Goal: Task Accomplishment & Management: Complete application form

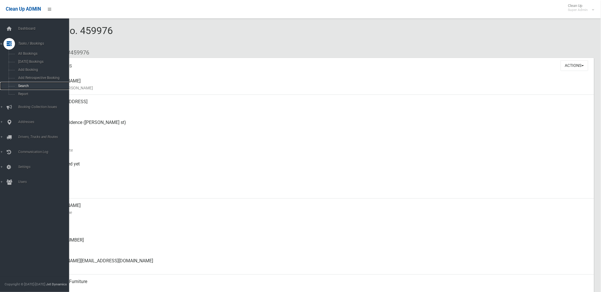
click at [24, 86] on span "Search" at bounding box center [42, 86] width 53 height 4
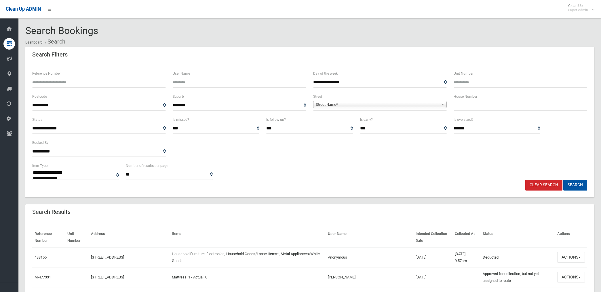
select select
click at [358, 101] on span "Street Name*" at bounding box center [377, 104] width 123 height 7
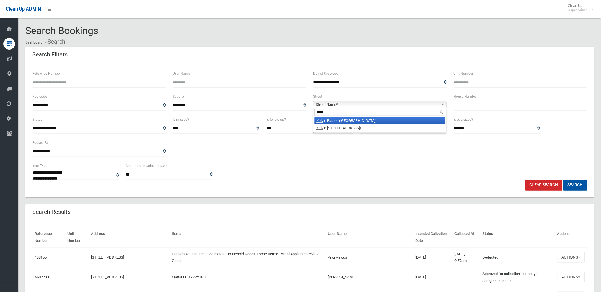
type input "******"
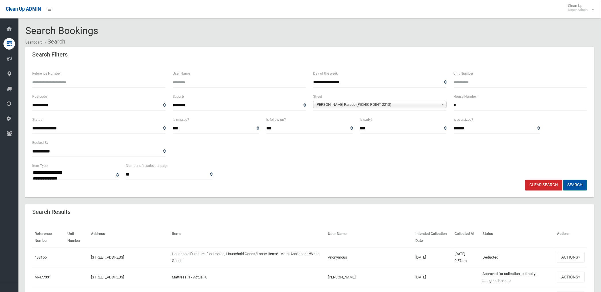
type input "*"
click at [574, 185] on button "Search" at bounding box center [575, 185] width 24 height 11
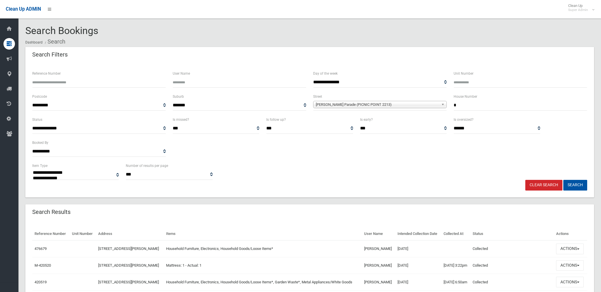
select select
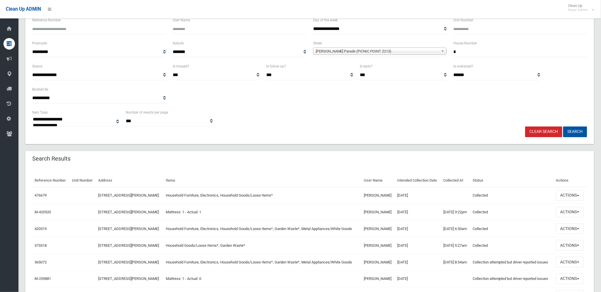
scroll to position [96, 0]
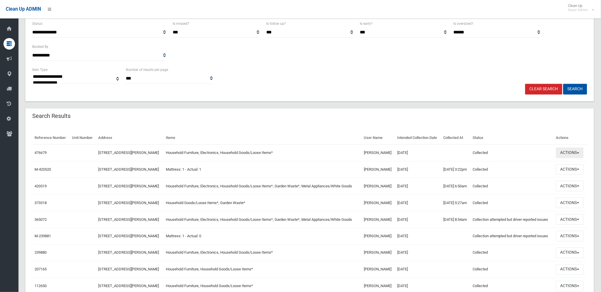
click at [565, 158] on button "Actions" at bounding box center [570, 152] width 28 height 11
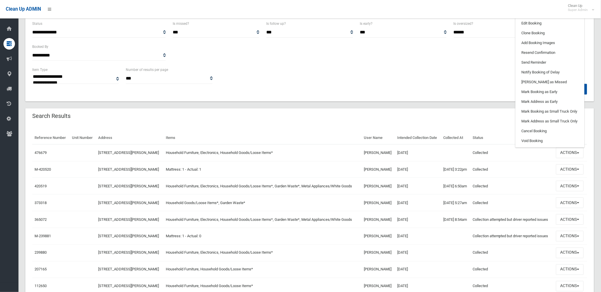
click at [527, 18] on link "View Booking" at bounding box center [550, 14] width 69 height 10
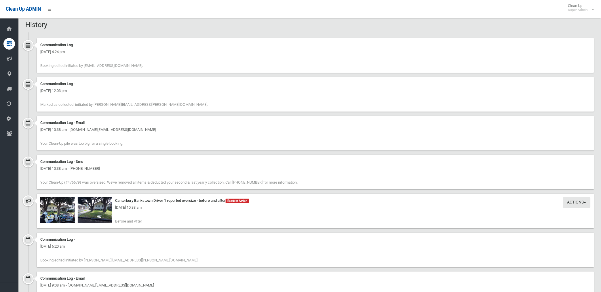
scroll to position [576, 0]
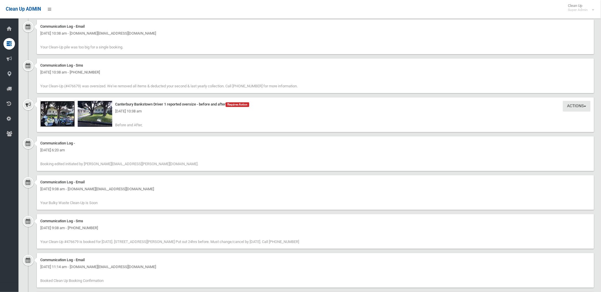
click at [62, 119] on img at bounding box center [57, 114] width 35 height 26
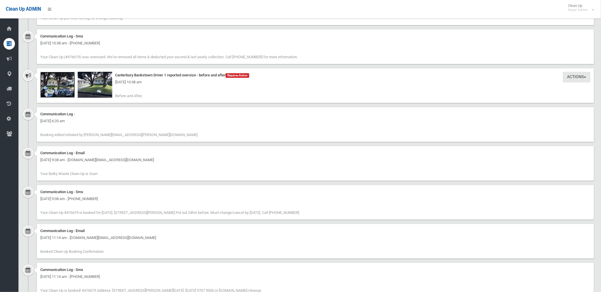
scroll to position [561, 0]
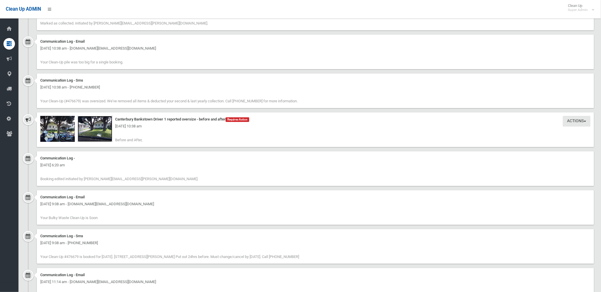
click at [86, 132] on img at bounding box center [95, 129] width 35 height 26
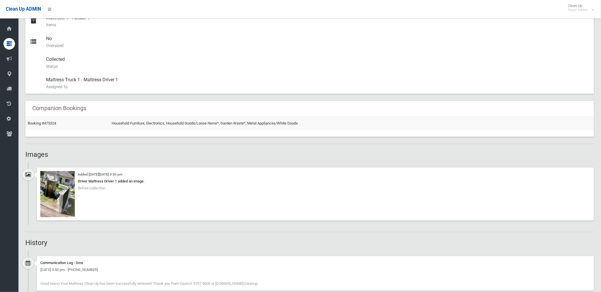
scroll to position [320, 0]
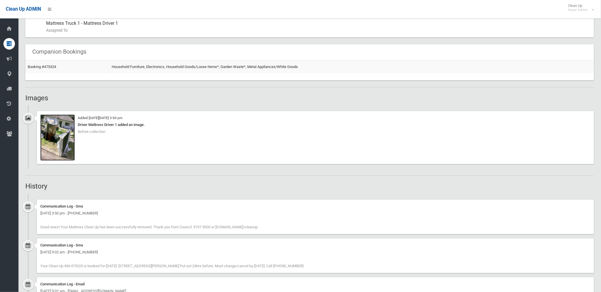
click at [57, 150] on img at bounding box center [57, 138] width 35 height 46
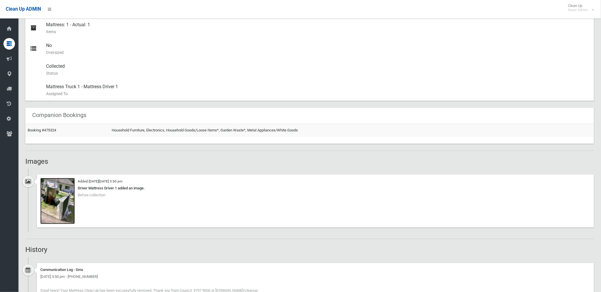
scroll to position [256, 0]
click at [50, 128] on td "Booking #475324" at bounding box center [67, 131] width 84 height 13
click at [49, 130] on link "Booking #475324" at bounding box center [42, 131] width 29 height 4
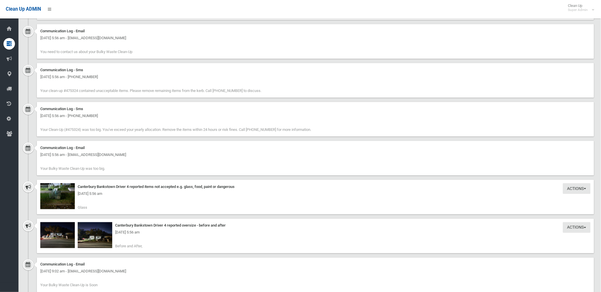
scroll to position [864, 0]
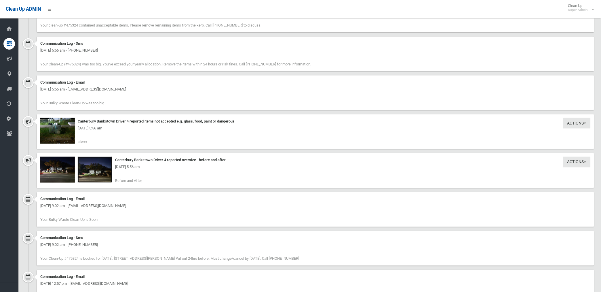
click at [98, 176] on img at bounding box center [95, 170] width 35 height 26
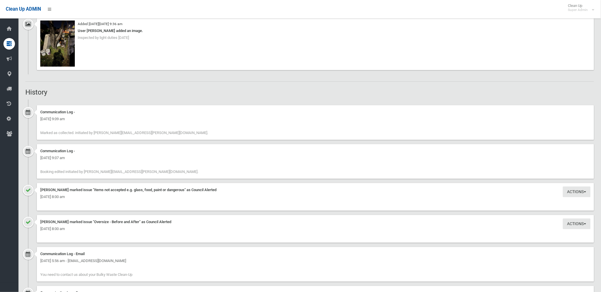
scroll to position [416, 0]
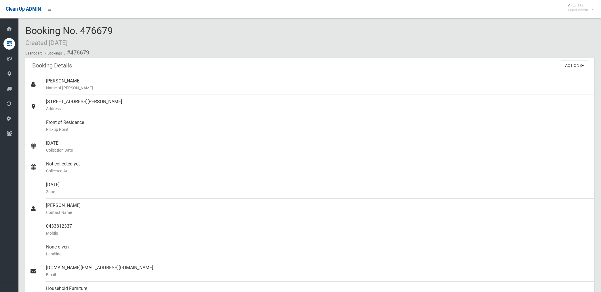
scroll to position [561, 0]
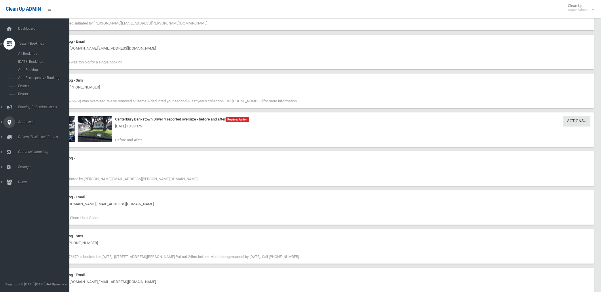
click at [24, 122] on span "Addresses" at bounding box center [45, 122] width 58 height 4
click at [26, 83] on span "All Addresses" at bounding box center [42, 83] width 53 height 4
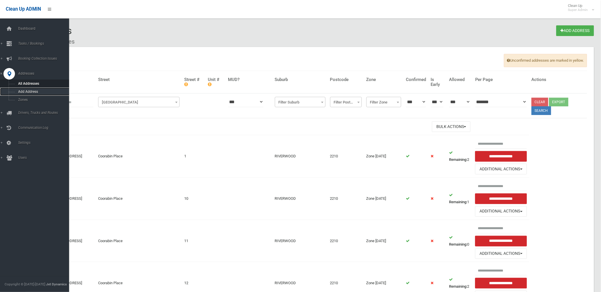
click at [24, 90] on span "Add Address" at bounding box center [42, 92] width 53 height 4
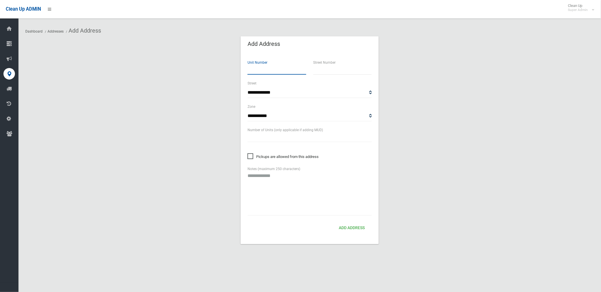
click at [269, 70] on input "number" at bounding box center [277, 69] width 59 height 11
type input "*"
type input "***"
select select "****"
click at [369, 116] on select "**********" at bounding box center [310, 116] width 124 height 11
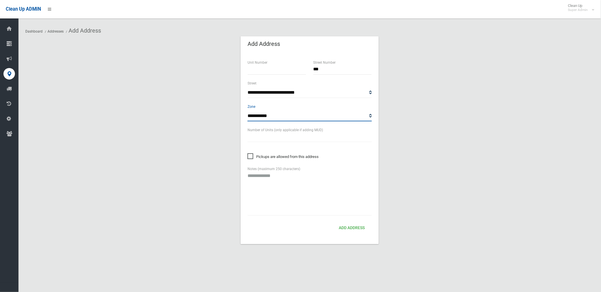
select select "*"
click at [248, 111] on select "**********" at bounding box center [310, 116] width 124 height 11
click at [347, 229] on button "Add Address" at bounding box center [352, 228] width 31 height 11
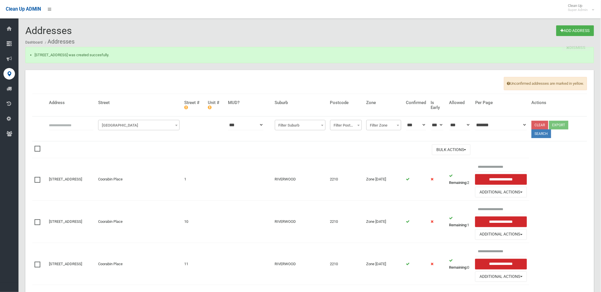
click at [70, 126] on input "text" at bounding box center [71, 124] width 45 height 11
type input "********"
click button at bounding box center [0, 0] width 0 height 0
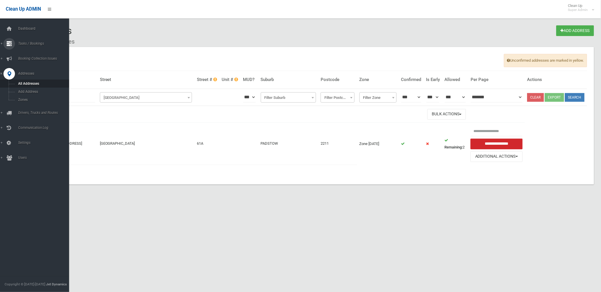
click at [25, 42] on span "Tasks / Bookings" at bounding box center [45, 43] width 58 height 4
click at [22, 86] on span "Search" at bounding box center [42, 86] width 53 height 4
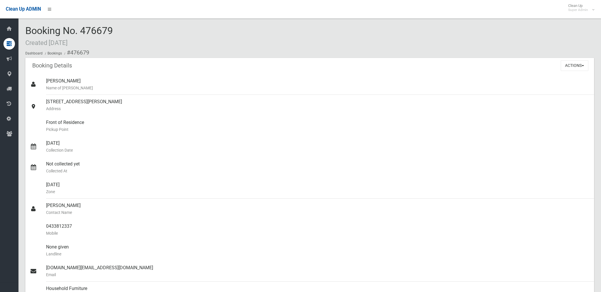
scroll to position [561, 0]
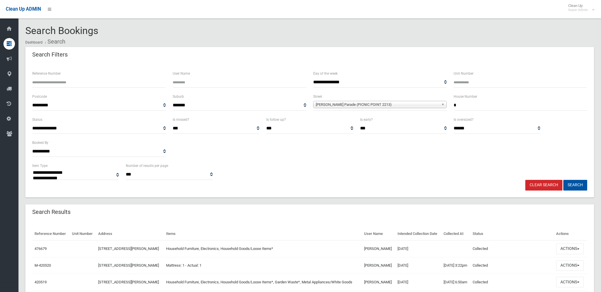
select select
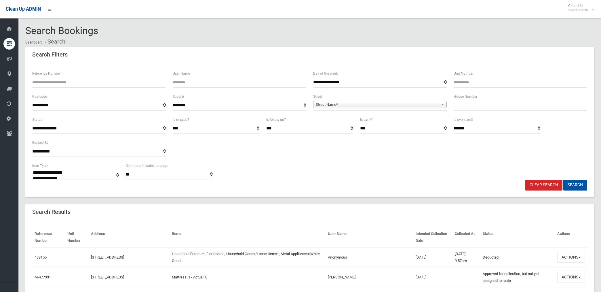
select select
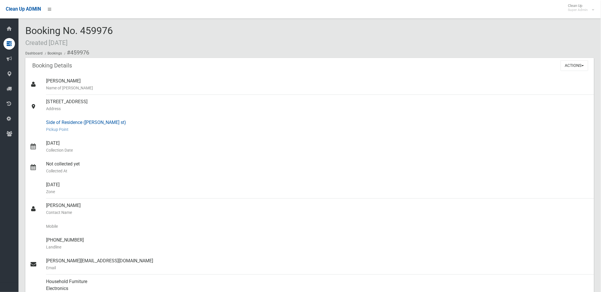
click at [187, 126] on small "Pickup Point" at bounding box center [318, 129] width 544 height 7
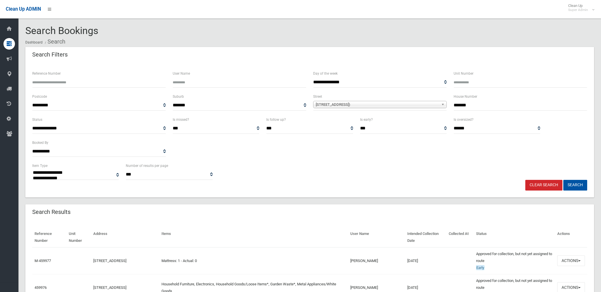
select select
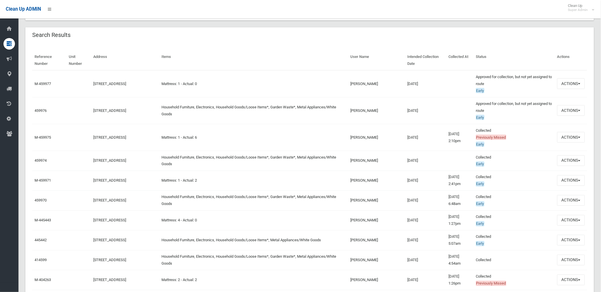
scroll to position [192, 0]
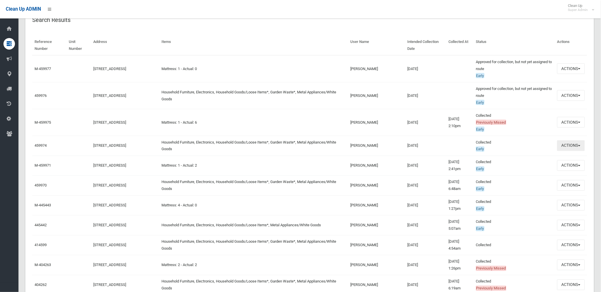
click at [565, 143] on button "Actions" at bounding box center [571, 145] width 28 height 11
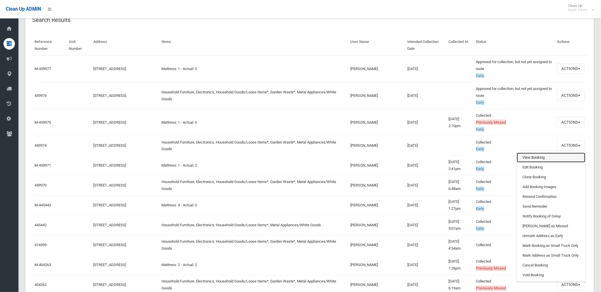
click at [524, 159] on link "View Booking" at bounding box center [551, 158] width 69 height 10
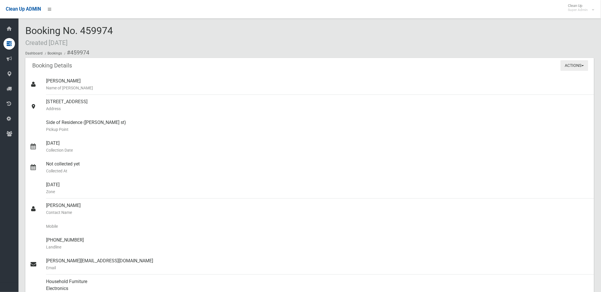
click at [566, 65] on button "Actions" at bounding box center [575, 65] width 28 height 11
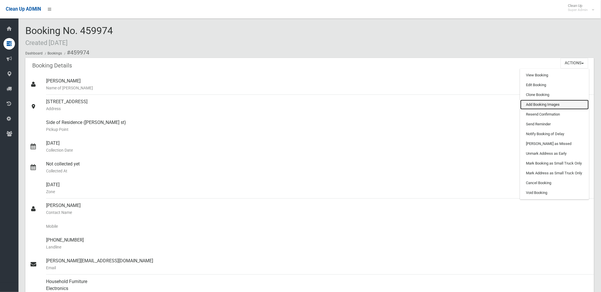
click at [540, 104] on link "Add Booking Images" at bounding box center [555, 105] width 69 height 10
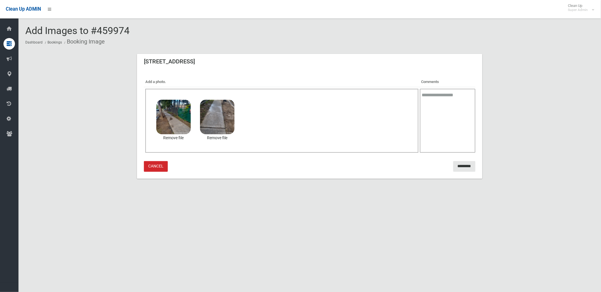
click at [428, 111] on textarea at bounding box center [448, 121] width 56 height 64
click at [433, 126] on textarea "**********" at bounding box center [448, 121] width 56 height 64
click at [440, 136] on textarea "**********" at bounding box center [448, 121] width 56 height 64
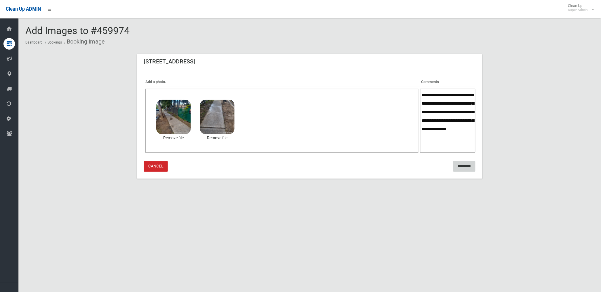
type textarea "**********"
click at [464, 166] on input "*********" at bounding box center [464, 166] width 22 height 11
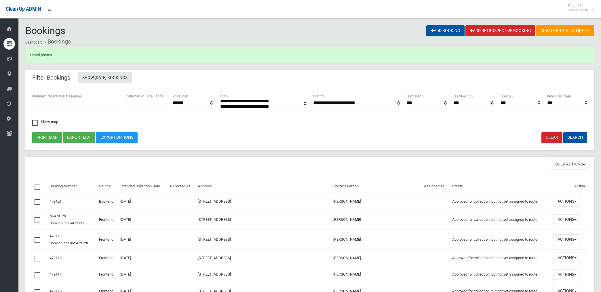
select select
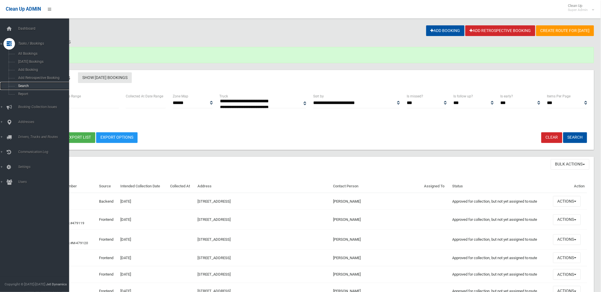
click at [23, 85] on span "Search" at bounding box center [42, 86] width 53 height 4
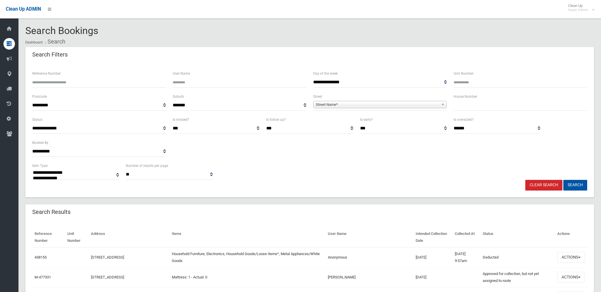
select select
click at [102, 80] on input "Reference Number" at bounding box center [99, 82] width 134 height 11
type input "******"
click at [563, 180] on button "Search" at bounding box center [575, 185] width 24 height 11
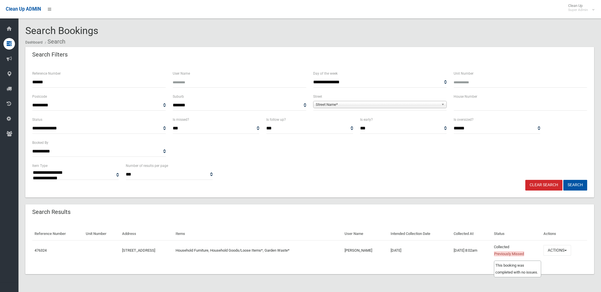
select select
click at [564, 249] on button "Actions" at bounding box center [558, 250] width 28 height 11
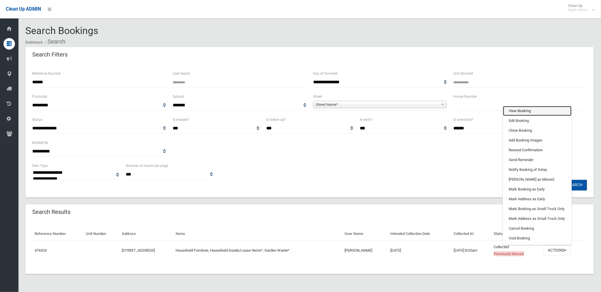
click at [522, 111] on link "View Booking" at bounding box center [537, 111] width 69 height 10
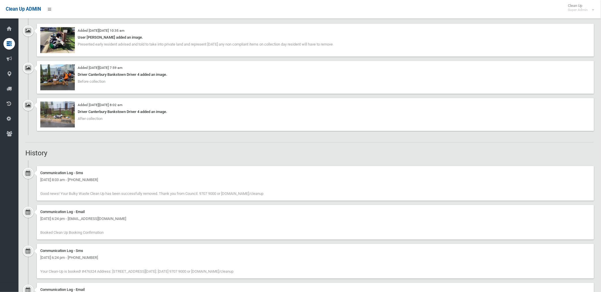
scroll to position [384, 0]
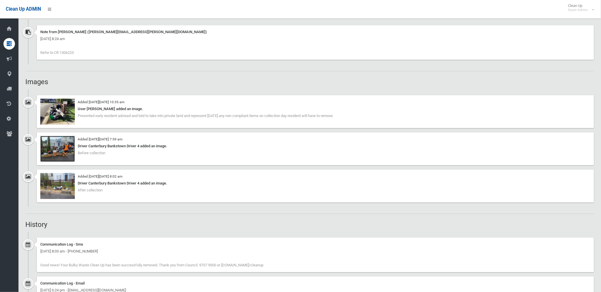
click at [58, 149] on img at bounding box center [57, 149] width 35 height 26
click at [64, 191] on img at bounding box center [57, 186] width 35 height 26
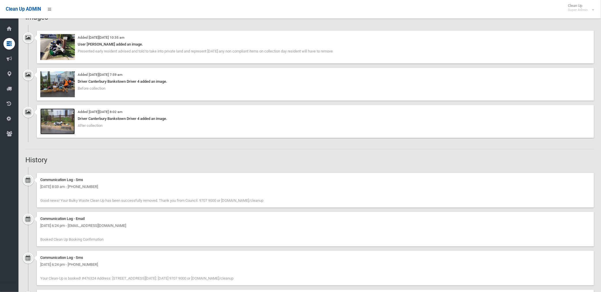
scroll to position [352, 0]
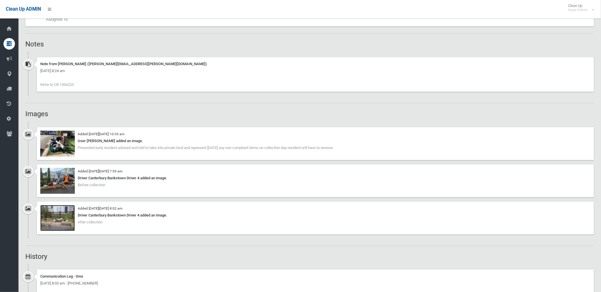
click at [64, 222] on img at bounding box center [57, 218] width 35 height 26
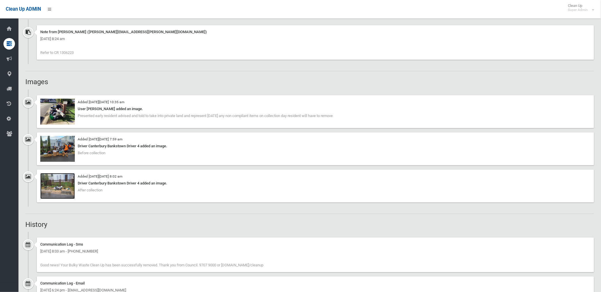
click at [59, 189] on img at bounding box center [57, 186] width 35 height 26
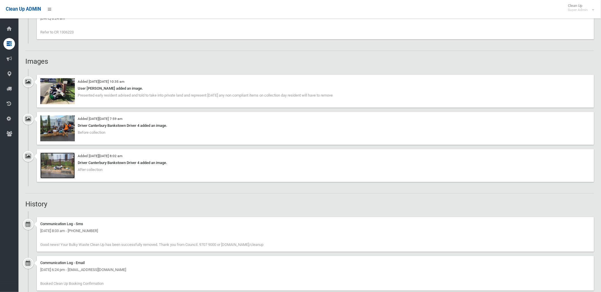
scroll to position [416, 0]
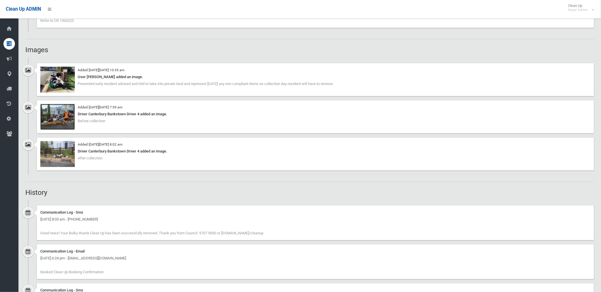
click at [67, 121] on img at bounding box center [57, 117] width 35 height 26
